Goal: Task Accomplishment & Management: Complete application form

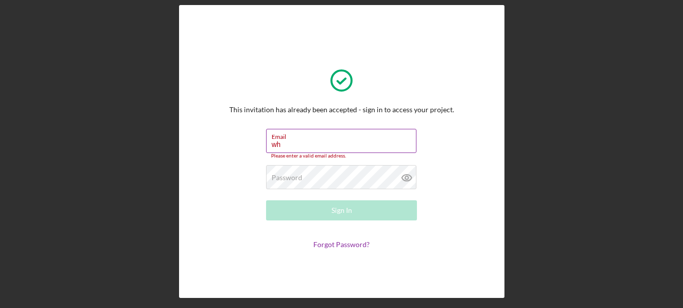
type input "w"
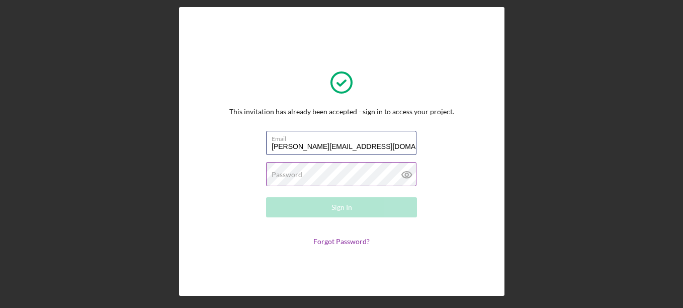
type input "[PERSON_NAME][EMAIL_ADDRESS][DOMAIN_NAME]"
click at [277, 171] on label "Password" at bounding box center [287, 174] width 31 height 8
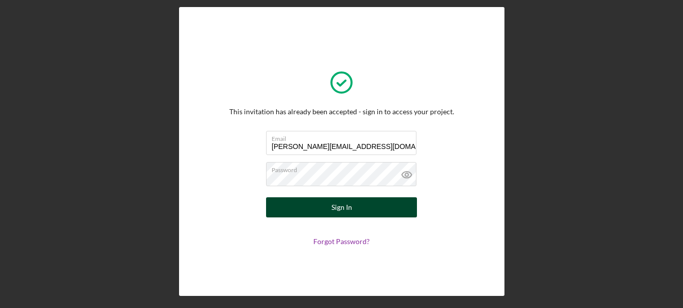
click at [289, 202] on button "Sign In" at bounding box center [341, 207] width 151 height 20
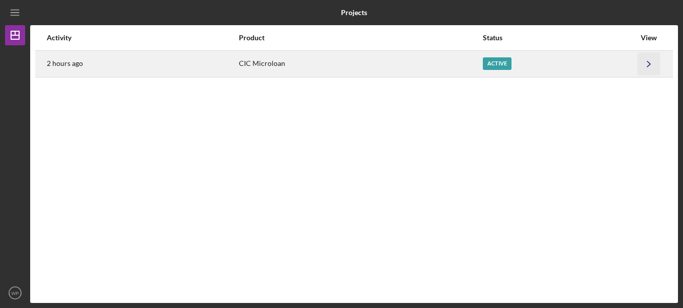
click at [647, 66] on icon "Icon/Navigate" at bounding box center [649, 63] width 23 height 23
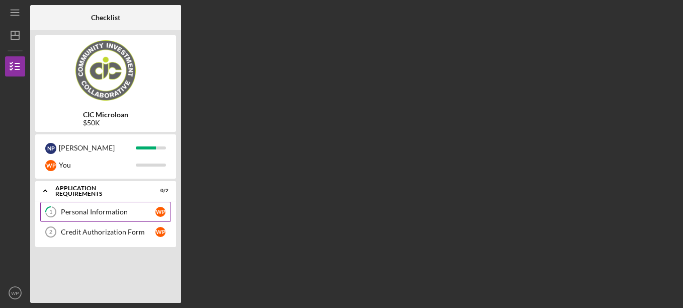
click at [100, 208] on div "Personal Information" at bounding box center [108, 212] width 95 height 8
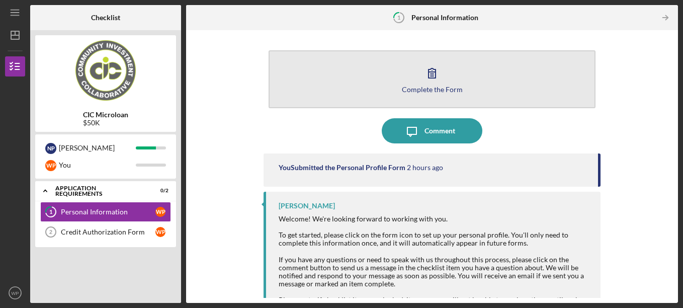
click at [441, 93] on div "Complete the Form" at bounding box center [432, 89] width 61 height 8
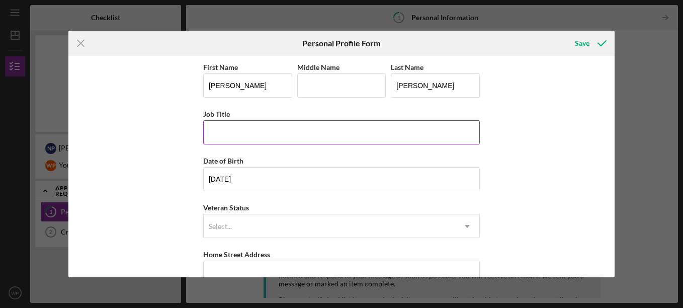
click at [339, 131] on input "Job Title" at bounding box center [341, 132] width 277 height 24
type input "R"
type input "Retired"
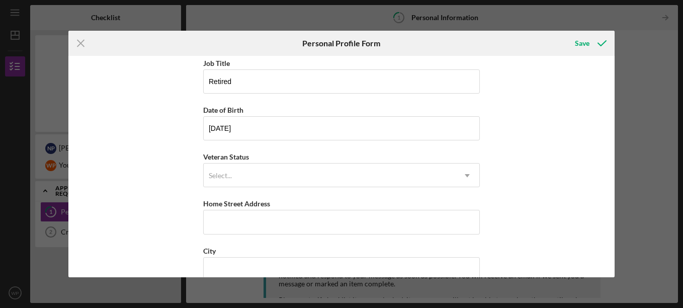
scroll to position [62, 0]
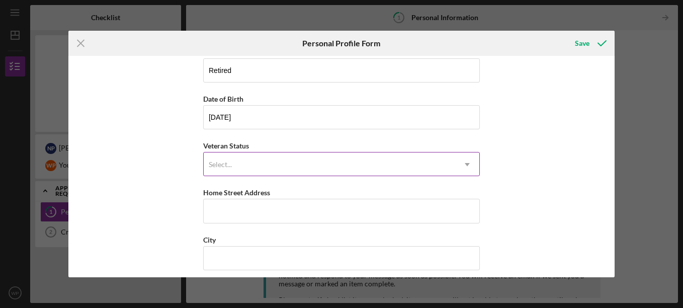
click at [464, 163] on icon "Icon/Dropdown Arrow" at bounding box center [467, 164] width 24 height 24
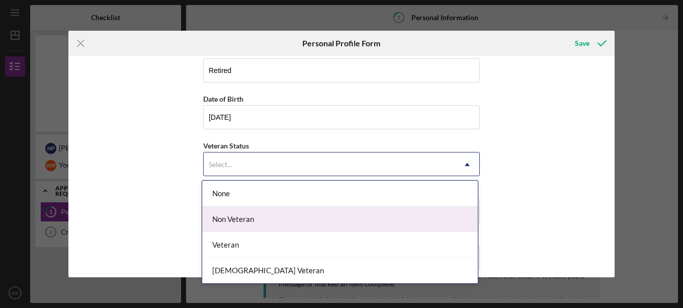
click at [401, 224] on div "Non Veteran" at bounding box center [340, 219] width 276 height 26
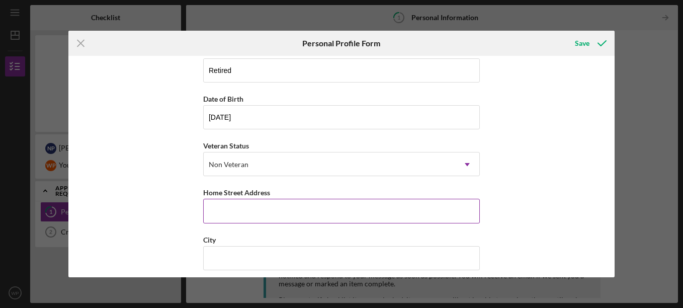
click at [342, 204] on input "Home Street Address" at bounding box center [341, 211] width 277 height 24
type input "[STREET_ADDRESS]"
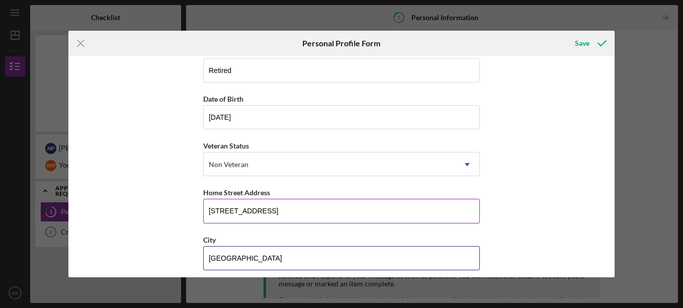
type input "[GEOGRAPHIC_DATA]"
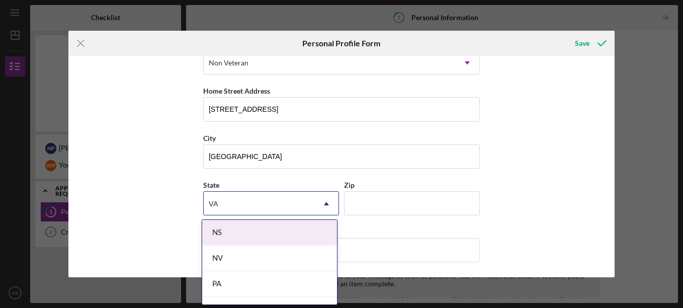
type input "V"
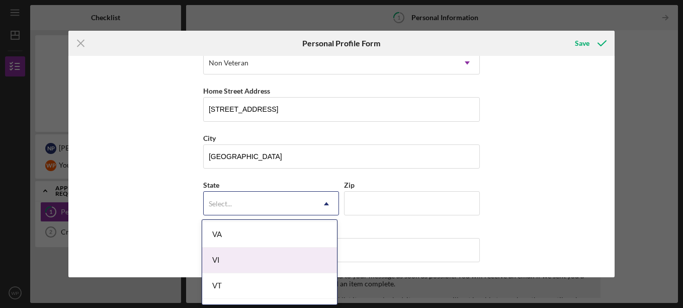
scroll to position [1738, 0]
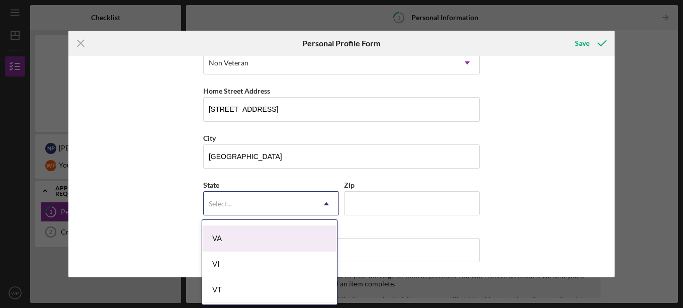
click at [306, 236] on div "VA" at bounding box center [269, 239] width 135 height 26
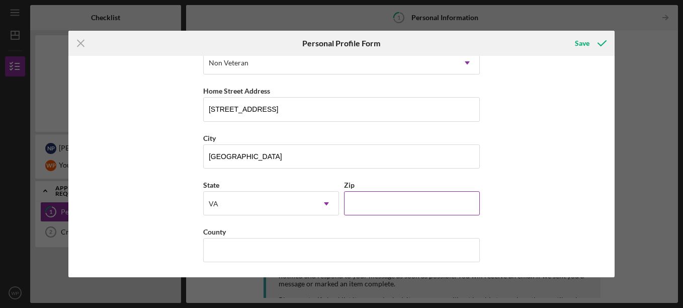
click at [375, 204] on input "Zip" at bounding box center [412, 203] width 136 height 24
type input "24541"
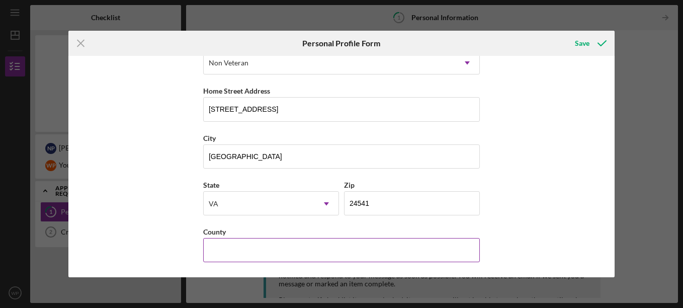
click at [330, 258] on input "County" at bounding box center [341, 250] width 277 height 24
type input "Pittsylvania"
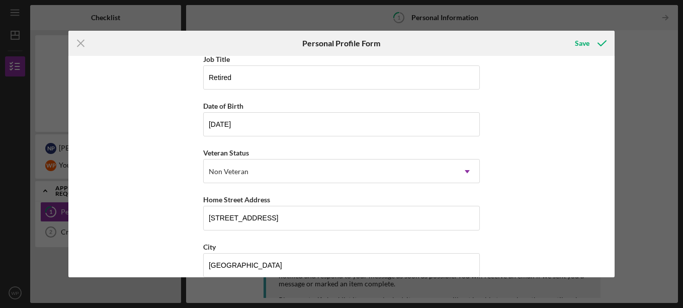
scroll to position [163, 0]
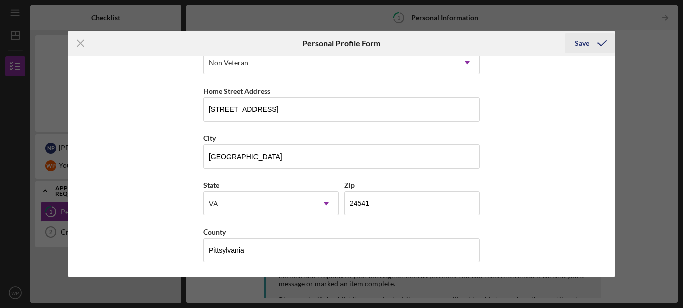
click at [591, 43] on icon "submit" at bounding box center [601, 43] width 25 height 25
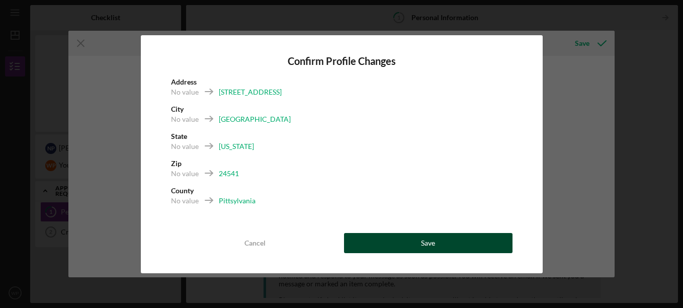
click at [427, 243] on div "Save" at bounding box center [428, 243] width 14 height 20
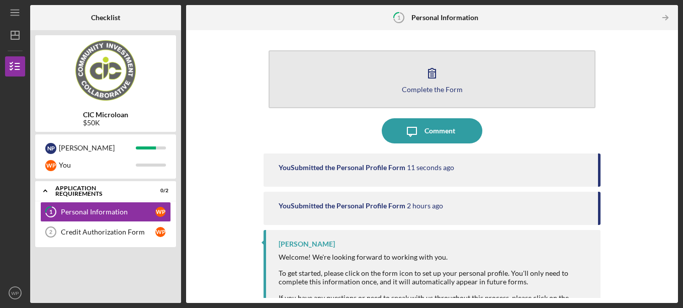
click at [390, 78] on button "Complete the Form Form" at bounding box center [432, 79] width 327 height 58
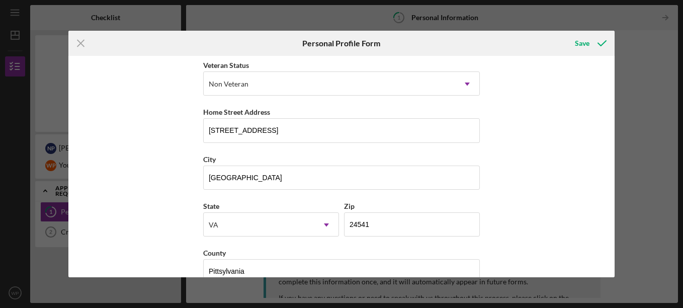
scroll to position [163, 0]
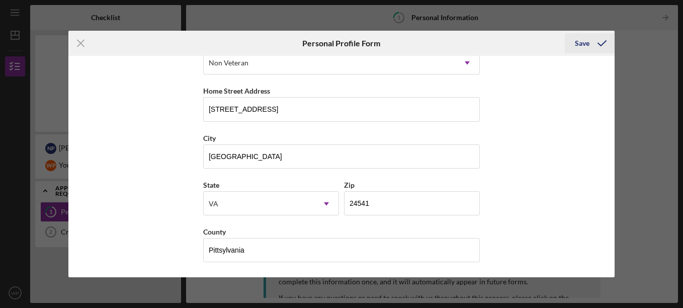
click at [586, 48] on div "Save" at bounding box center [582, 43] width 15 height 20
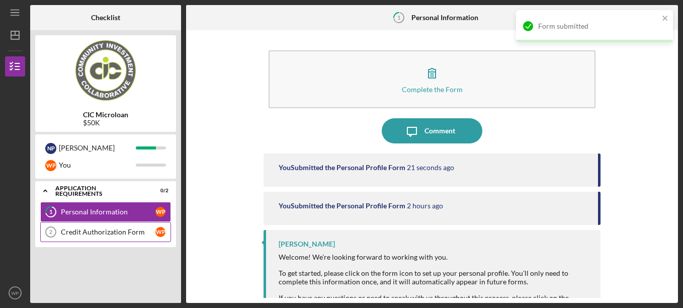
click at [129, 235] on div "Credit Authorization Form" at bounding box center [108, 232] width 95 height 8
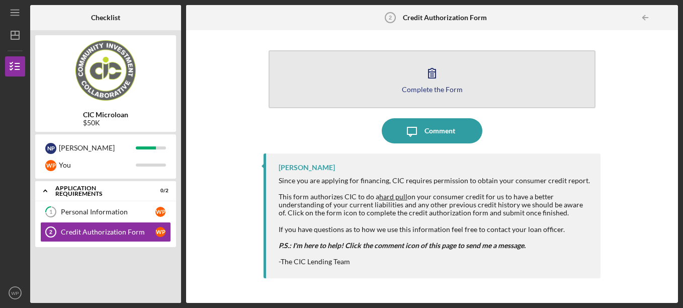
click at [417, 92] on div "Complete the Form" at bounding box center [432, 89] width 61 height 8
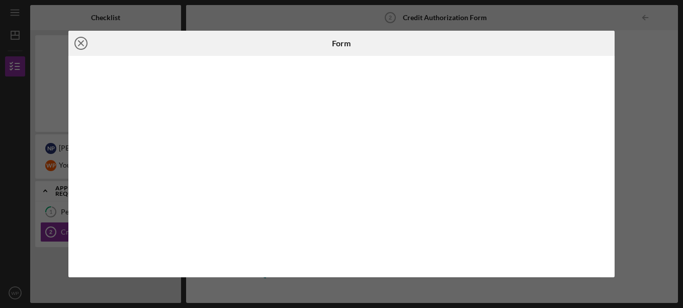
click at [87, 45] on icon "Icon/Close" at bounding box center [80, 43] width 25 height 25
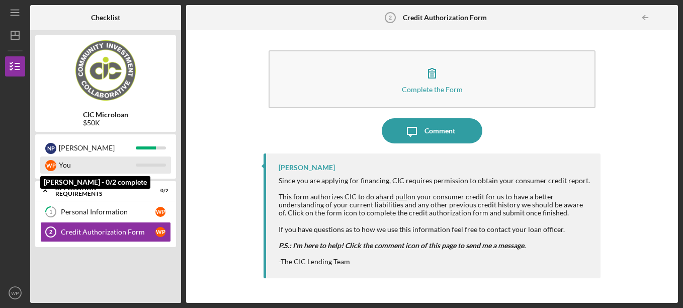
click at [126, 164] on div "You" at bounding box center [97, 164] width 77 height 17
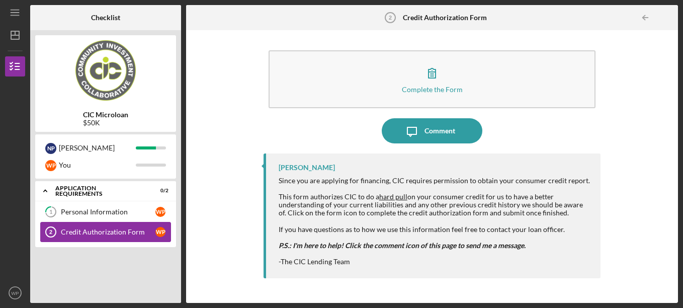
click at [118, 229] on div "Credit Authorization Form" at bounding box center [108, 232] width 95 height 8
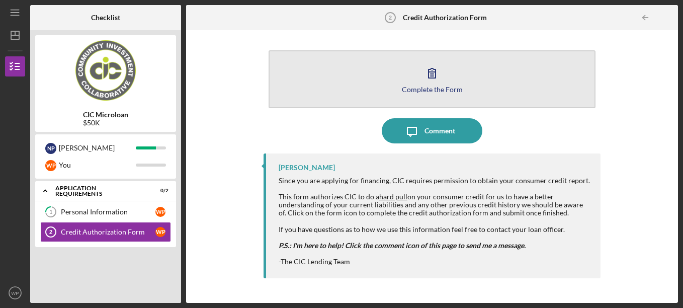
click at [416, 94] on button "Complete the Form Form" at bounding box center [432, 79] width 327 height 58
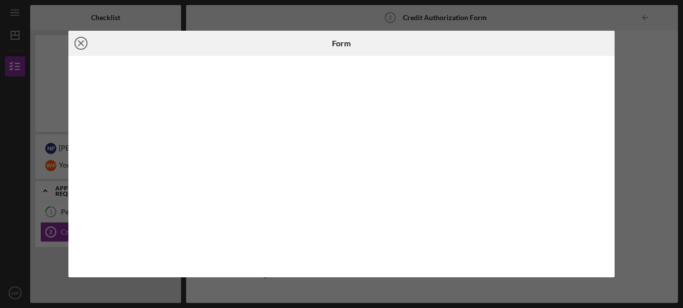
click at [80, 45] on icon "Icon/Close" at bounding box center [80, 43] width 25 height 25
